Goal: Task Accomplishment & Management: Use online tool/utility

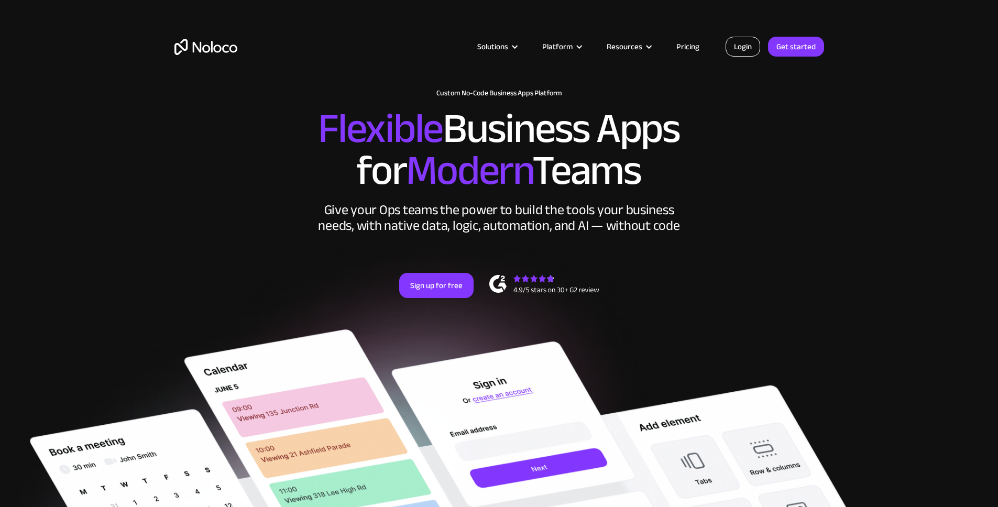
click at [747, 43] on link "Login" at bounding box center [743, 47] width 35 height 20
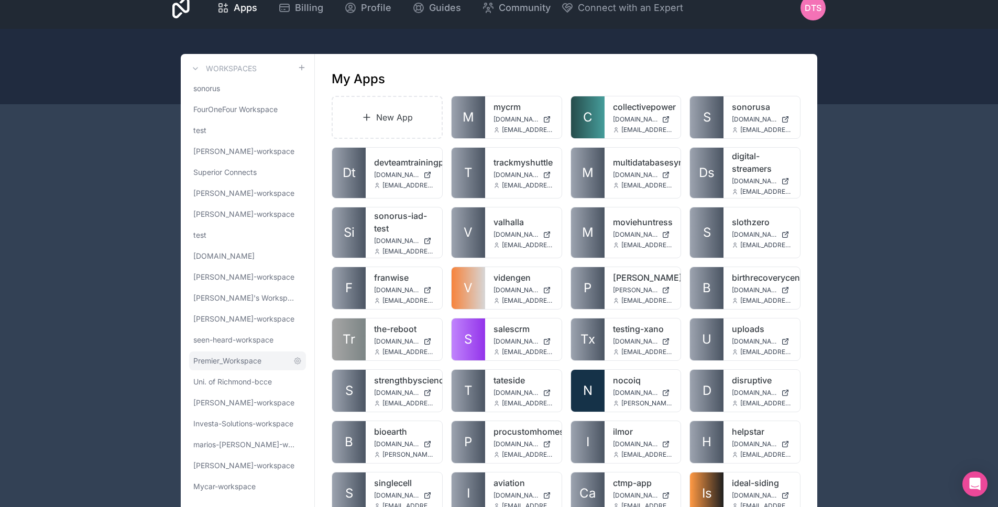
scroll to position [85, 0]
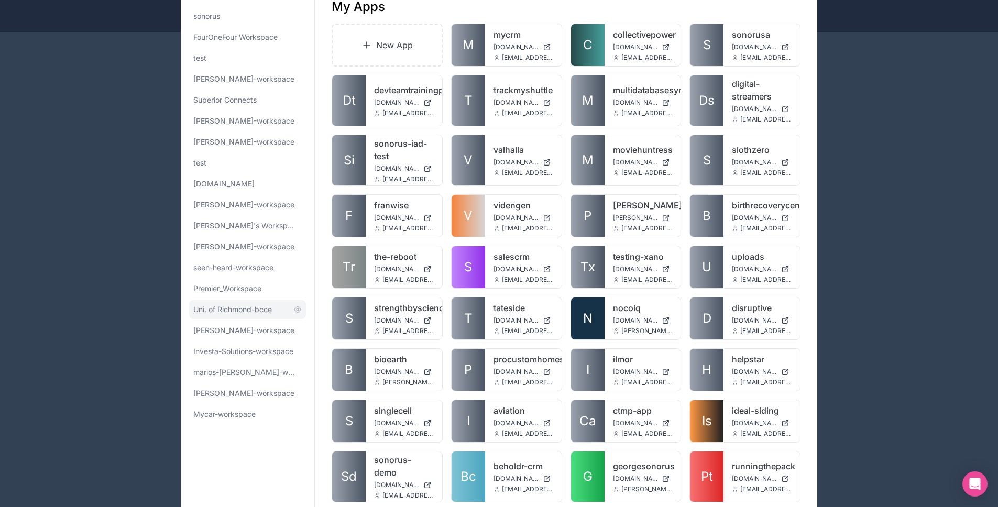
click at [233, 304] on span "Uni. of Richmond-bcce" at bounding box center [232, 309] width 79 height 10
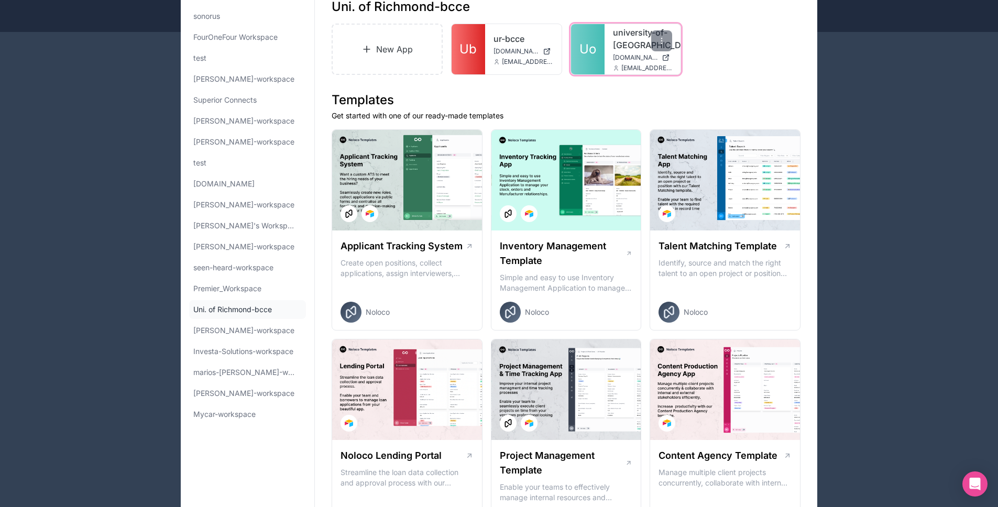
click at [589, 65] on link "Uo" at bounding box center [588, 49] width 34 height 50
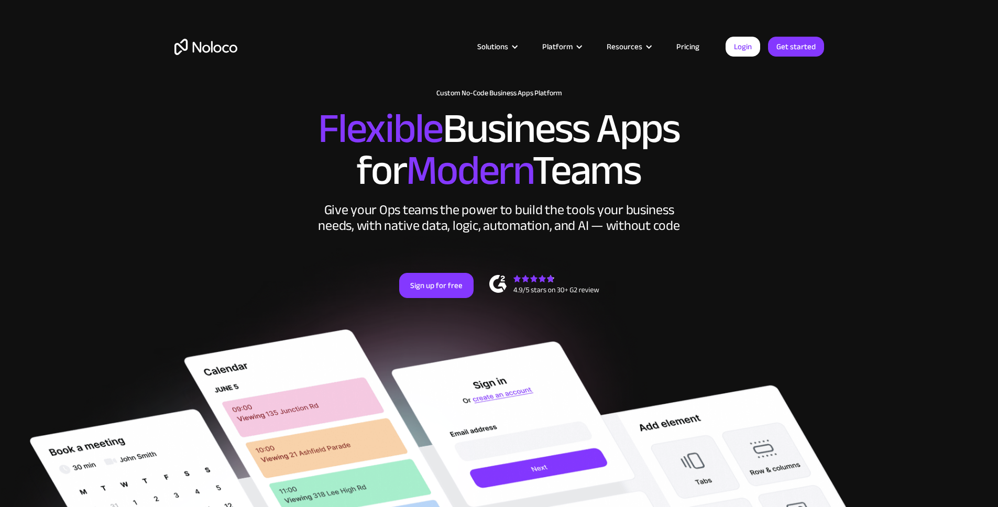
click at [745, 59] on div "Solutions Use Cases Business Types Project Management Keep track of customers, …" at bounding box center [499, 57] width 671 height 62
click at [743, 52] on link "Login" at bounding box center [743, 47] width 35 height 20
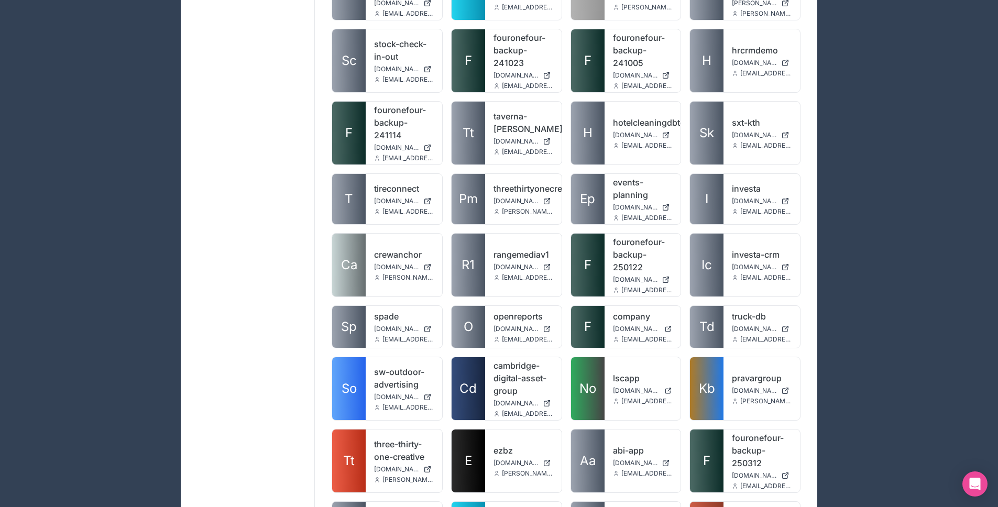
scroll to position [1472, 0]
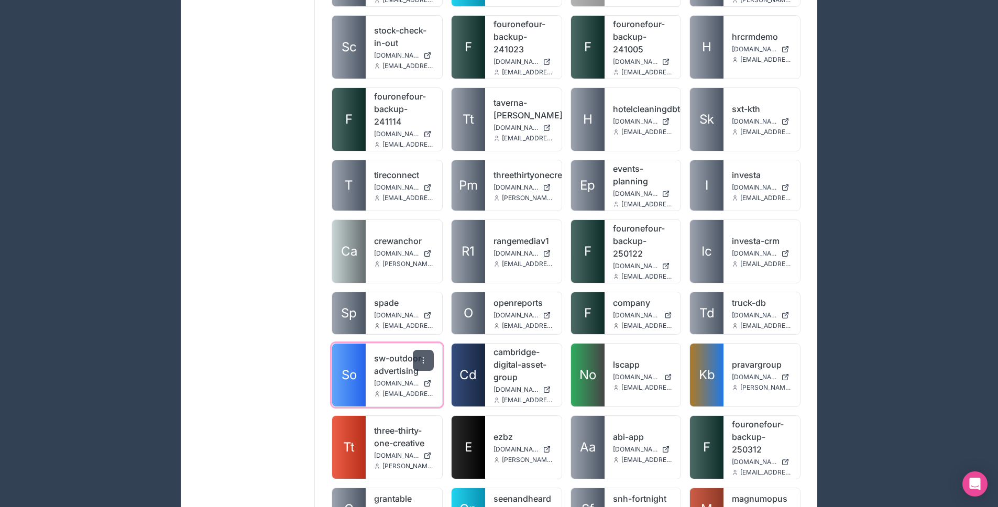
click at [426, 356] on icon at bounding box center [423, 360] width 8 height 8
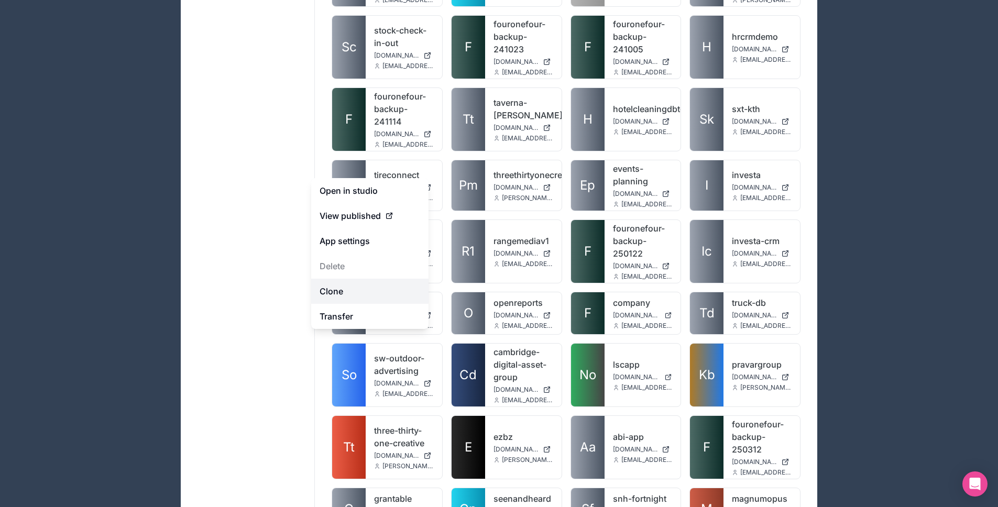
click at [390, 293] on link "Clone" at bounding box center [369, 291] width 117 height 25
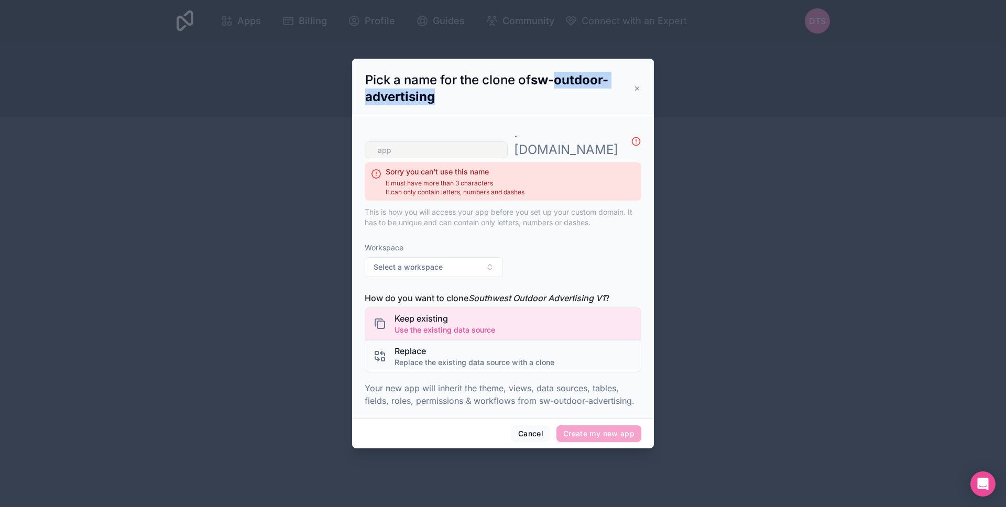
drag, startPoint x: 562, startPoint y: 89, endPoint x: 558, endPoint y: 102, distance: 13.9
click at [558, 102] on h3 "Pick a name for the clone of sw-outdoor-advertising" at bounding box center [499, 89] width 268 height 34
copy strong "outdoor-advertising"
click at [449, 141] on input "text" at bounding box center [436, 149] width 143 height 17
click at [447, 141] on input "text" at bounding box center [436, 149] width 143 height 17
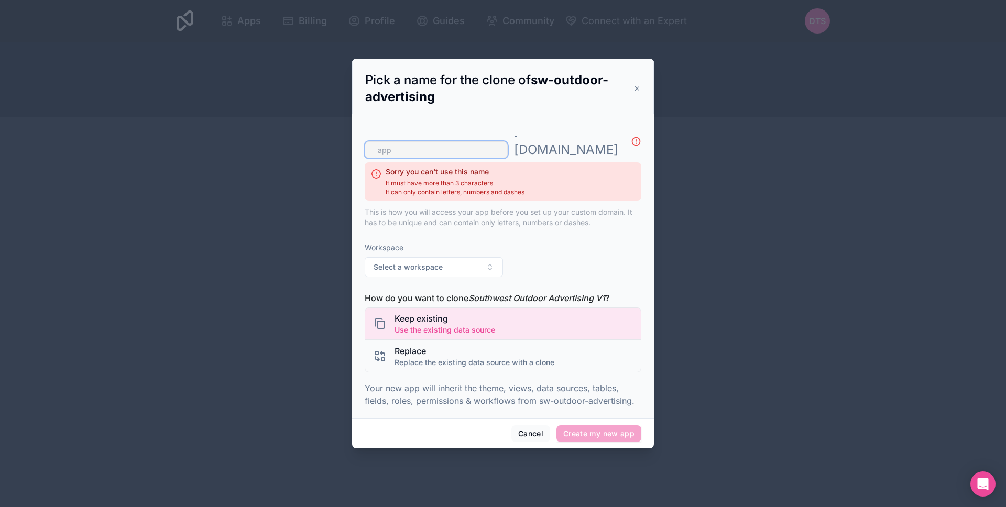
click at [447, 141] on input "text" at bounding box center [436, 149] width 143 height 17
paste input "outdoor-advertising"
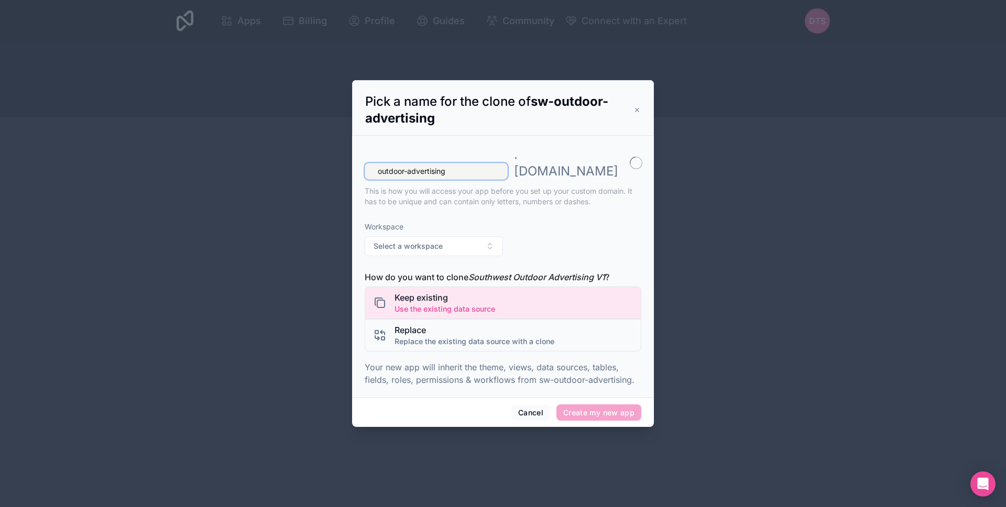
type input "outdoor-advertising"
click at [469, 256] on div "outdoor-advertising . noloco.co This is how you will access your app before you…" at bounding box center [503, 264] width 277 height 249
click at [467, 247] on button "Select a workspace" at bounding box center [434, 246] width 138 height 20
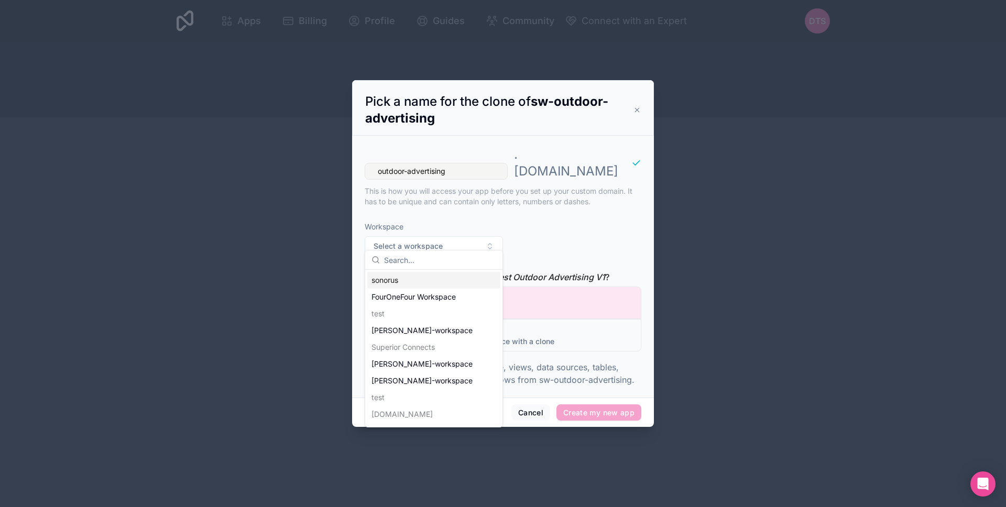
click at [446, 285] on div "sonorus" at bounding box center [433, 280] width 133 height 17
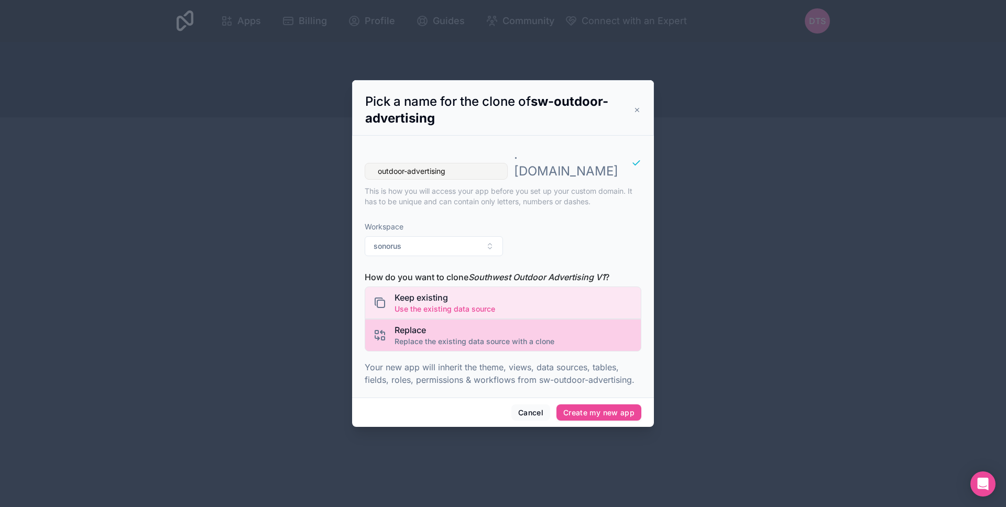
click at [489, 326] on span "Replace" at bounding box center [475, 330] width 160 height 13
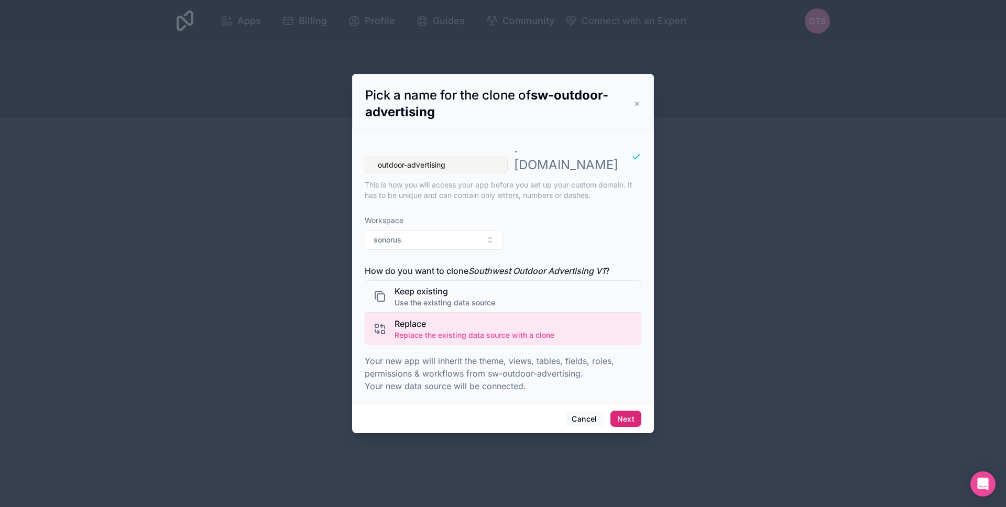
click at [627, 411] on button "Next" at bounding box center [626, 419] width 31 height 17
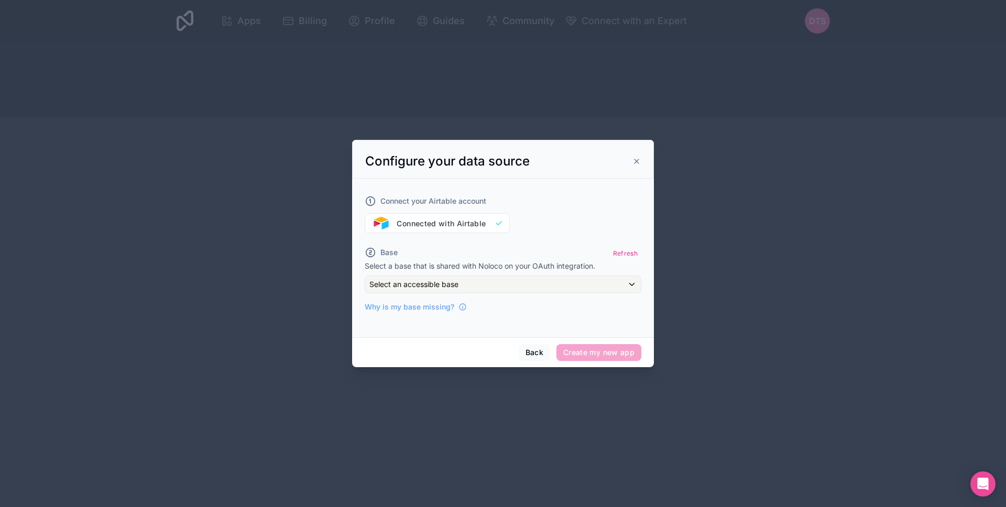
click at [478, 270] on p "Select a base that is shared with Noloco on your OAuth integration." at bounding box center [503, 266] width 277 height 10
click at [485, 279] on div "Select an accessible base" at bounding box center [503, 284] width 276 height 17
click at [485, 279] on div at bounding box center [503, 253] width 302 height 227
click at [474, 231] on div "Connect your Airtable account Connected with Airtable" at bounding box center [503, 208] width 277 height 50
click at [473, 225] on div "Connect your Airtable account Connected with Airtable" at bounding box center [503, 208] width 277 height 50
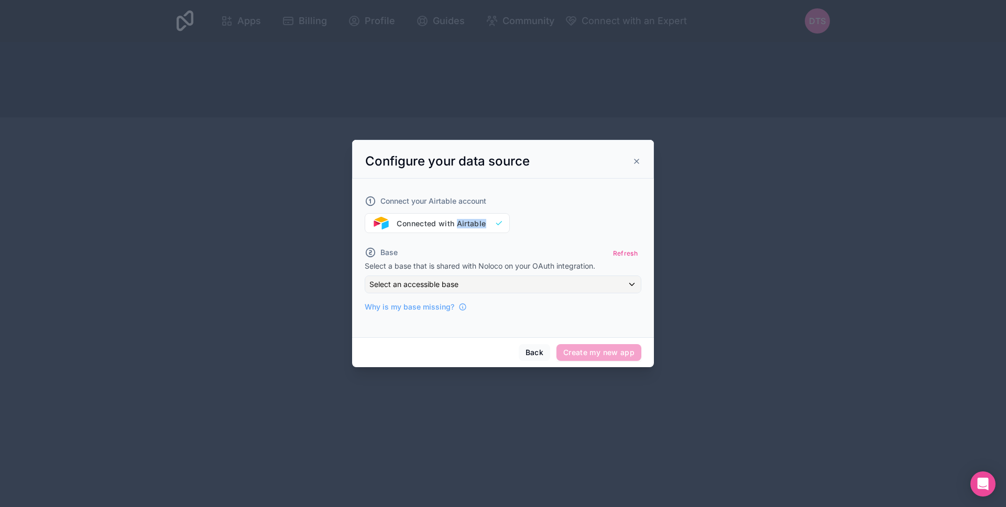
click at [473, 225] on div "Connect your Airtable account Connected with Airtable" at bounding box center [503, 208] width 277 height 50
click at [614, 256] on button "Refresh" at bounding box center [625, 253] width 32 height 15
click at [616, 274] on div "Base Refresh Select a base that is shared with Noloco on your OAuth integration…" at bounding box center [503, 279] width 277 height 67
click at [617, 280] on div "Select an accessible base" at bounding box center [503, 284] width 276 height 17
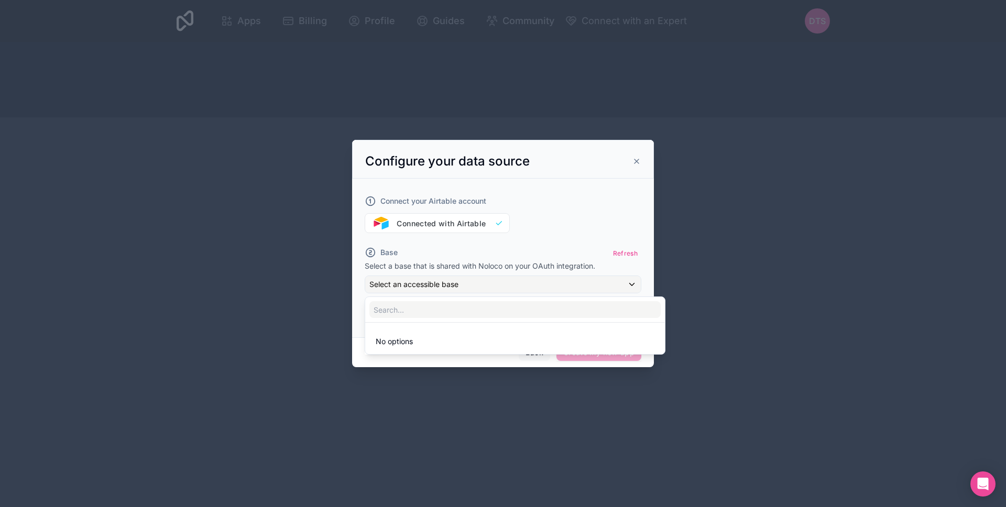
click at [617, 280] on div at bounding box center [503, 253] width 302 height 227
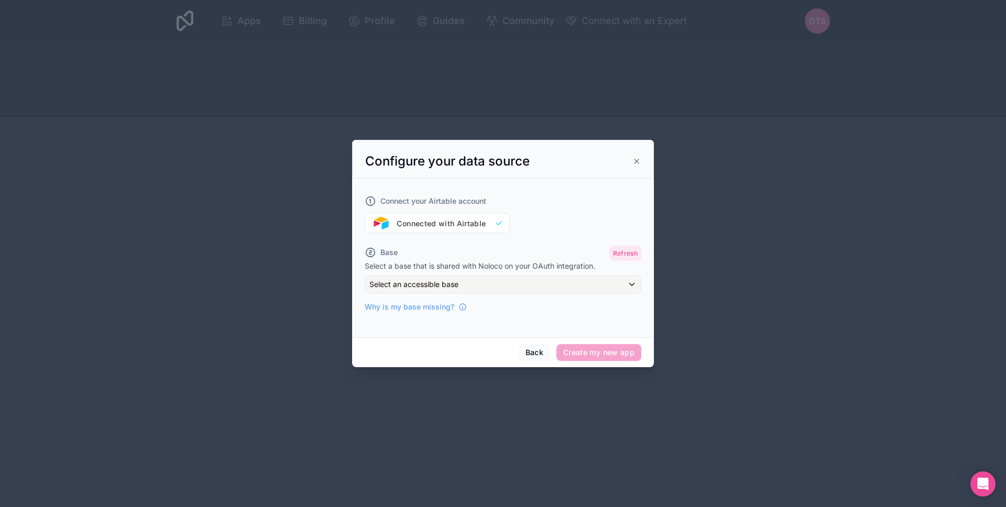
click at [625, 260] on button "Refresh" at bounding box center [625, 253] width 32 height 15
click at [618, 297] on div "Why is my base missing?" at bounding box center [503, 303] width 277 height 19
click at [579, 282] on div "Select an accessible base" at bounding box center [503, 284] width 276 height 17
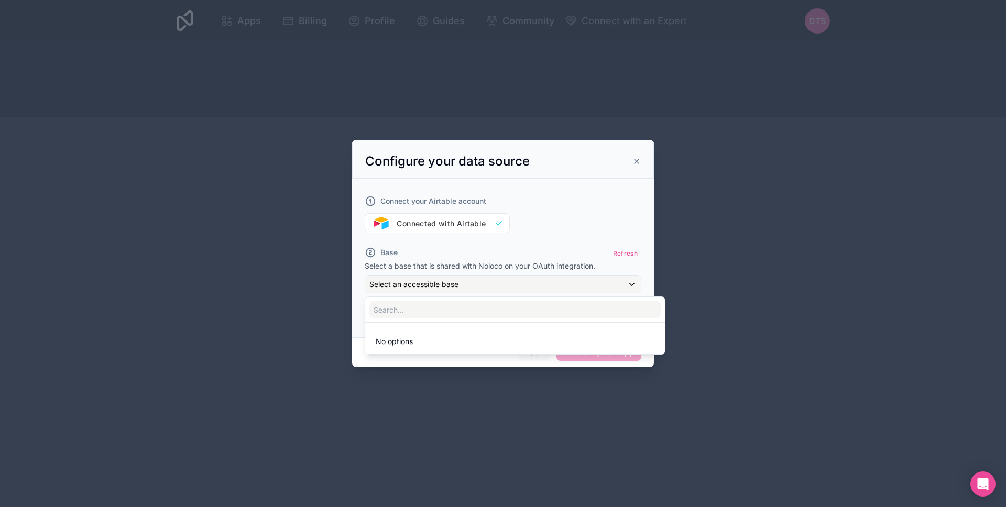
click at [579, 282] on div at bounding box center [503, 253] width 302 height 227
click at [484, 224] on div "Connect your Airtable account Connected with Airtable" at bounding box center [503, 208] width 277 height 50
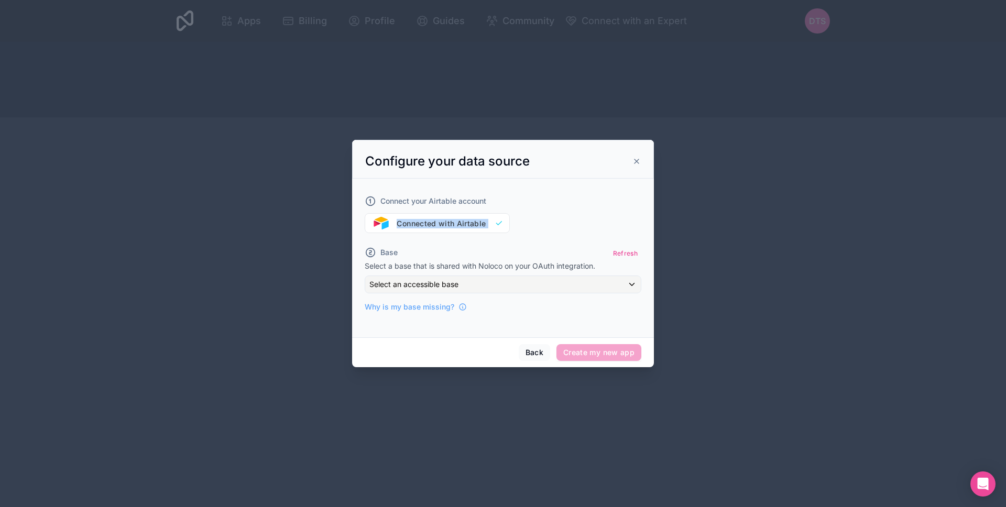
click at [478, 224] on div "Connect your Airtable account Connected with Airtable" at bounding box center [503, 208] width 277 height 50
click at [414, 223] on div "Connect your Airtable account Connected with Airtable" at bounding box center [503, 208] width 277 height 50
click at [382, 204] on span "Connect your Airtable account" at bounding box center [433, 201] width 106 height 10
click at [372, 202] on icon at bounding box center [371, 201] width 12 height 12
click at [455, 239] on div "Connect your Airtable account Connected with Airtable Base Refresh Select a bas…" at bounding box center [503, 247] width 277 height 129
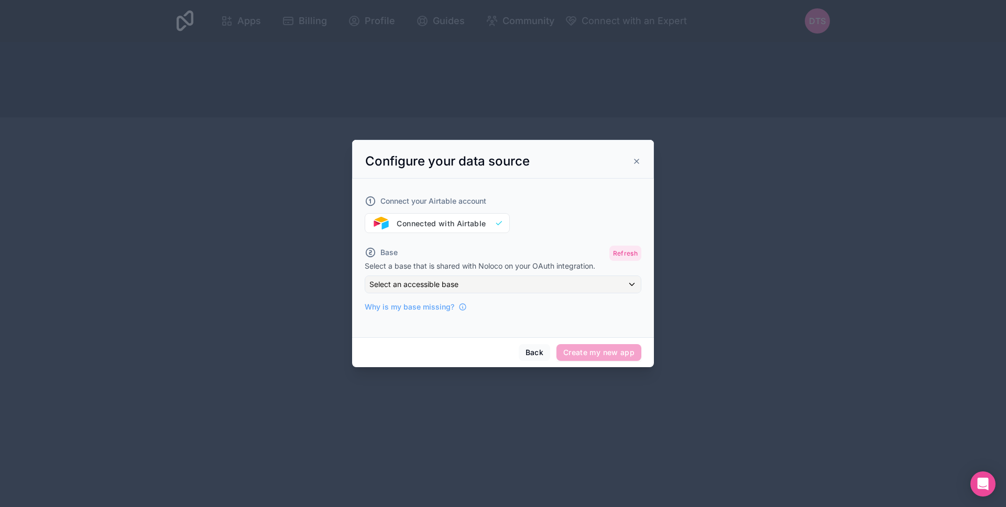
click at [635, 252] on button "Refresh" at bounding box center [625, 253] width 32 height 15
click at [613, 270] on p "Select a base that is shared with Noloco on your OAuth integration." at bounding box center [503, 266] width 277 height 10
click at [608, 279] on div "Select an accessible base" at bounding box center [503, 284] width 276 height 17
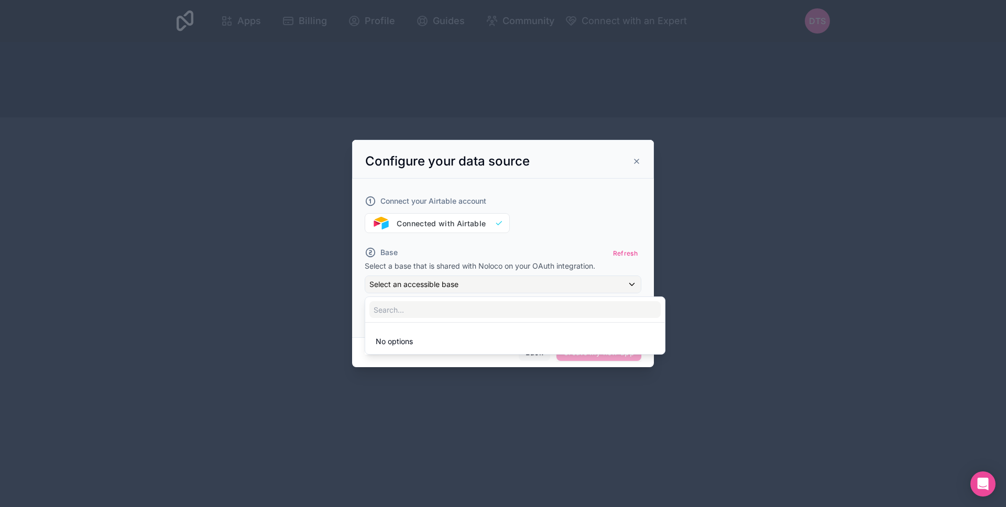
click at [608, 279] on div at bounding box center [503, 253] width 302 height 227
click at [596, 343] on div "Back Create my new app" at bounding box center [503, 352] width 302 height 30
click at [594, 348] on span "Create my new app" at bounding box center [599, 352] width 85 height 17
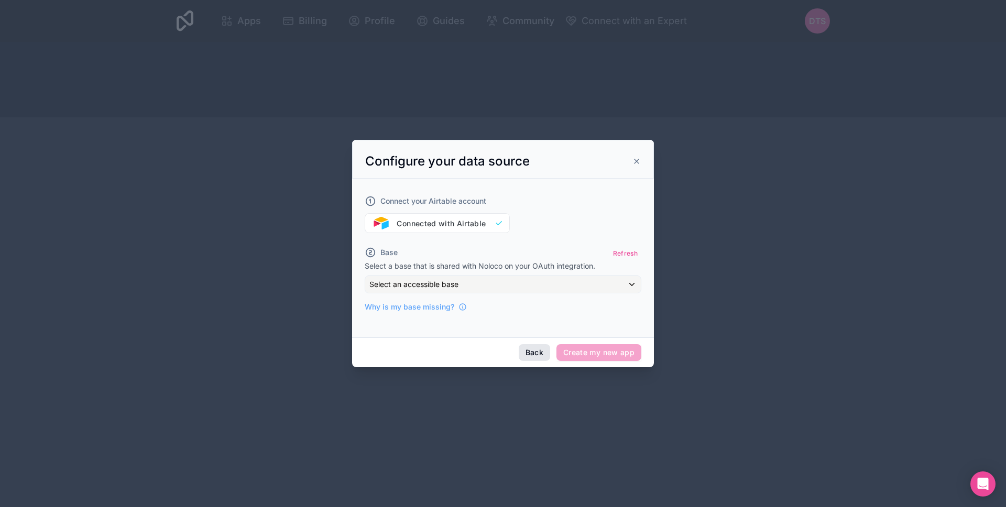
click at [538, 352] on button "Back" at bounding box center [534, 352] width 31 height 17
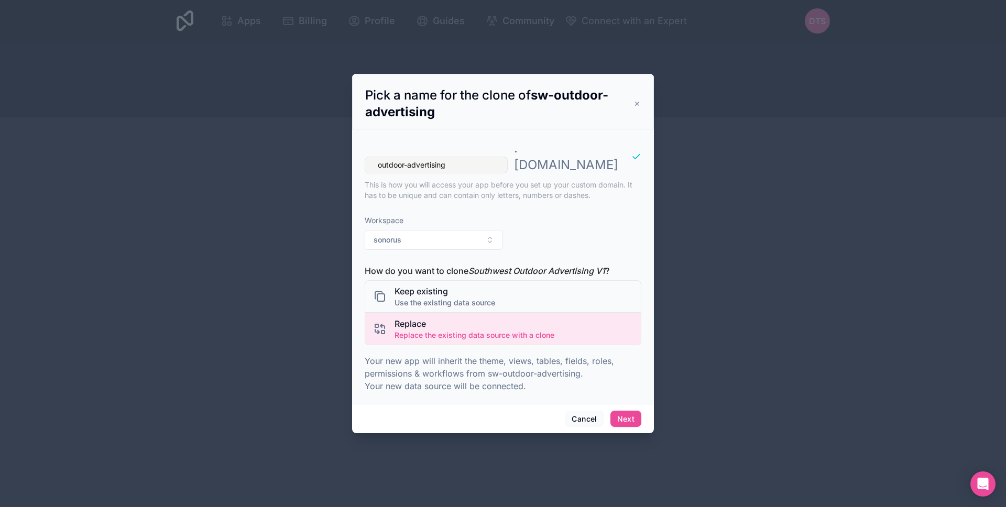
click at [549, 248] on div "Workspace sonorus" at bounding box center [503, 232] width 277 height 51
click at [490, 243] on div "Workspace sonorus" at bounding box center [434, 232] width 138 height 51
click at [489, 235] on button "sonorus" at bounding box center [434, 240] width 138 height 20
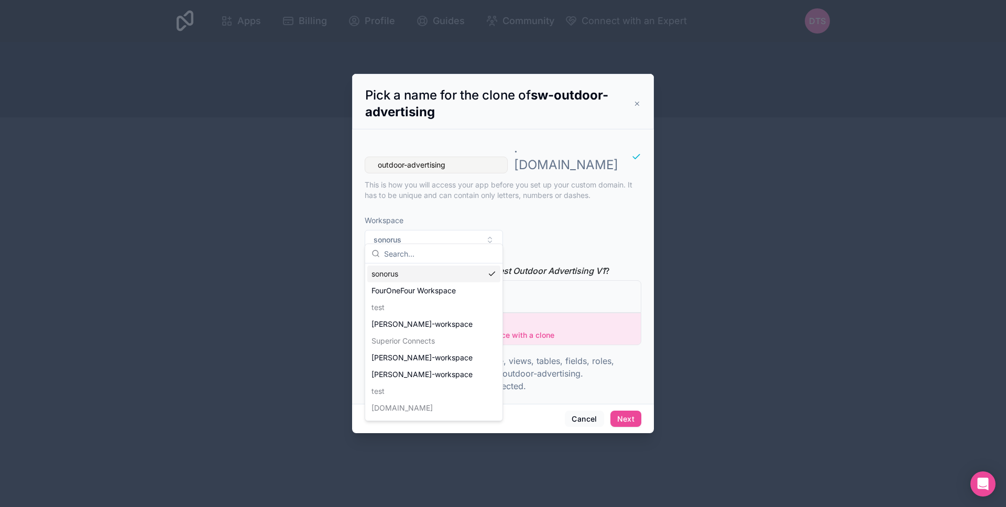
click at [547, 247] on div "Workspace sonorus" at bounding box center [503, 232] width 277 height 51
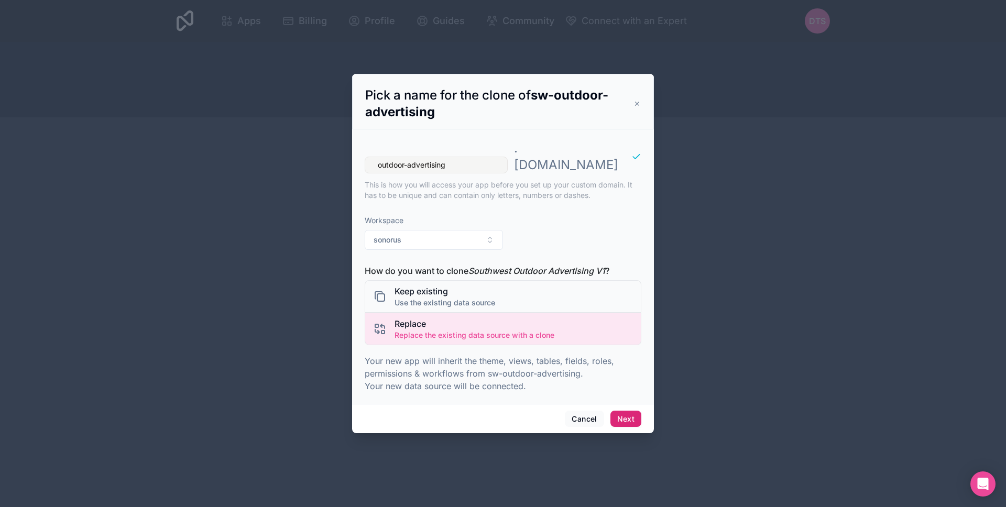
click at [629, 411] on button "Next" at bounding box center [626, 419] width 31 height 17
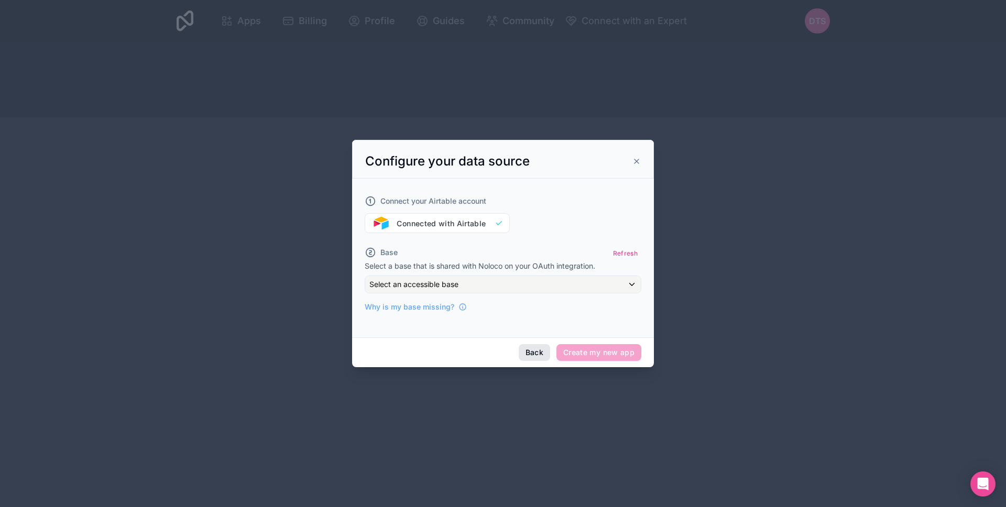
click at [543, 352] on button "Back" at bounding box center [534, 352] width 31 height 17
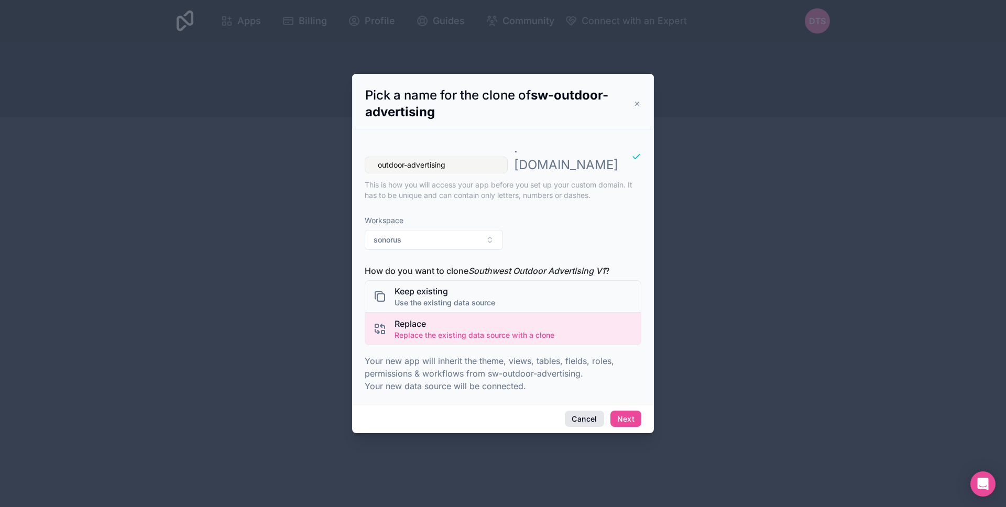
click at [578, 413] on button "Cancel" at bounding box center [584, 419] width 39 height 17
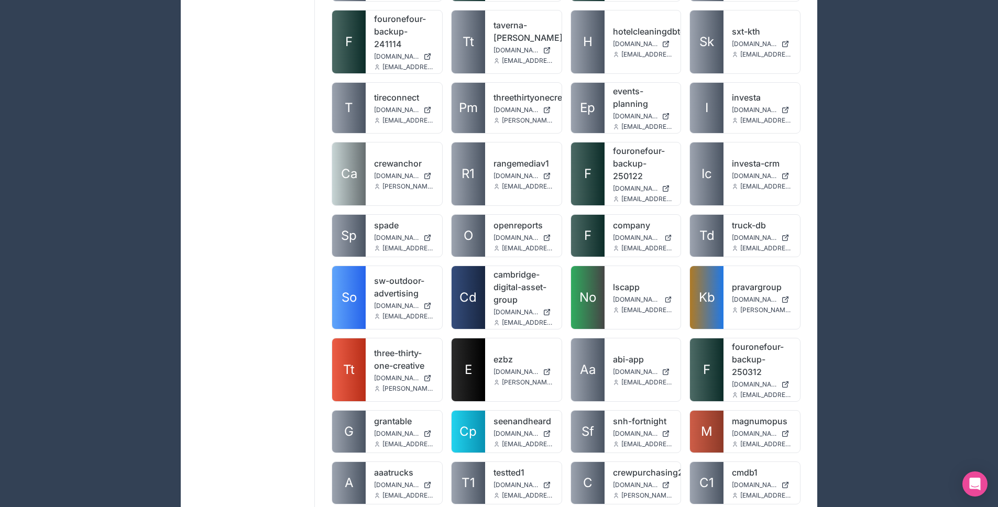
scroll to position [1592, 0]
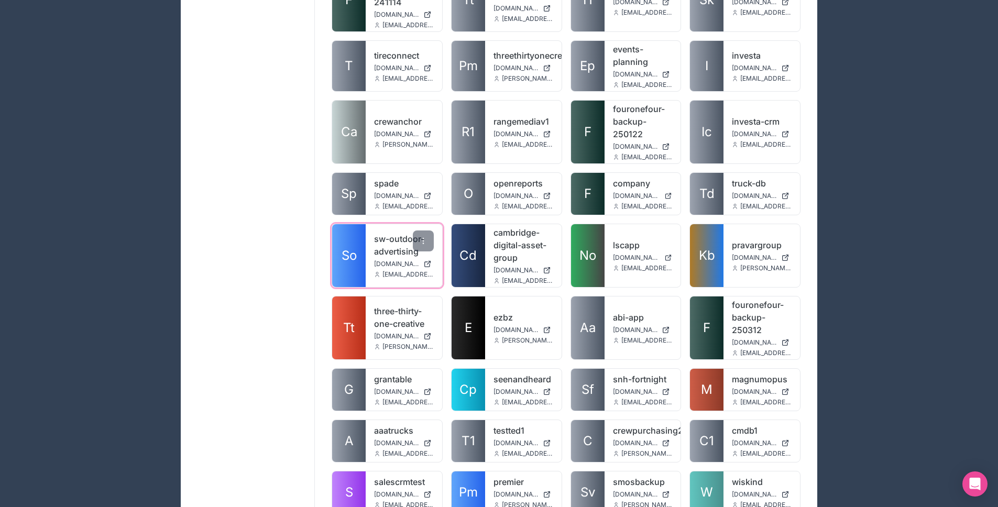
click at [386, 233] on link "sw-outdoor-advertising" at bounding box center [404, 245] width 60 height 25
